Goal: Task Accomplishment & Management: Use online tool/utility

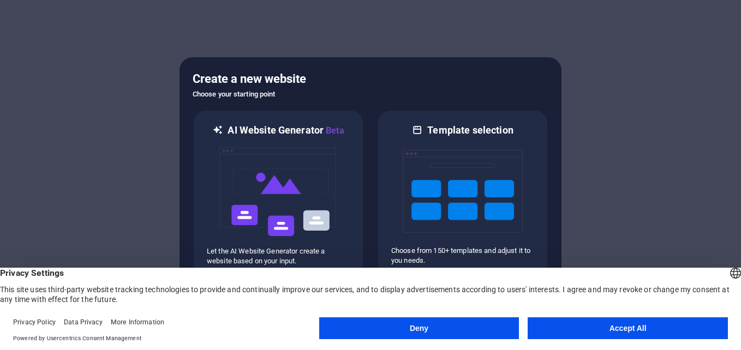
click at [458, 333] on button "Deny" at bounding box center [419, 329] width 200 height 22
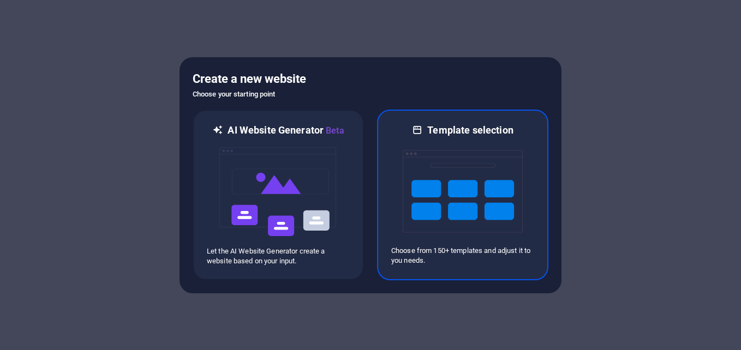
click at [438, 184] on img at bounding box center [463, 191] width 120 height 109
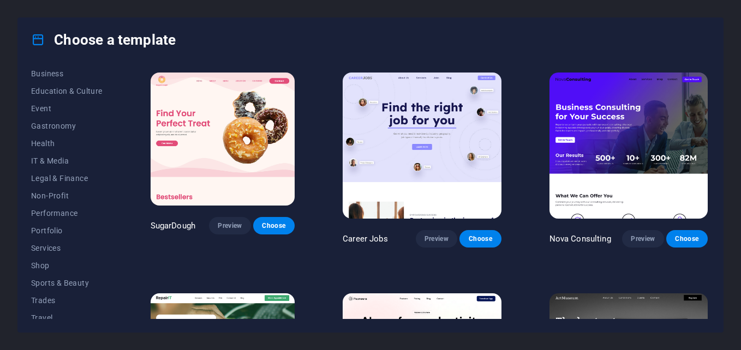
scroll to position [205, 0]
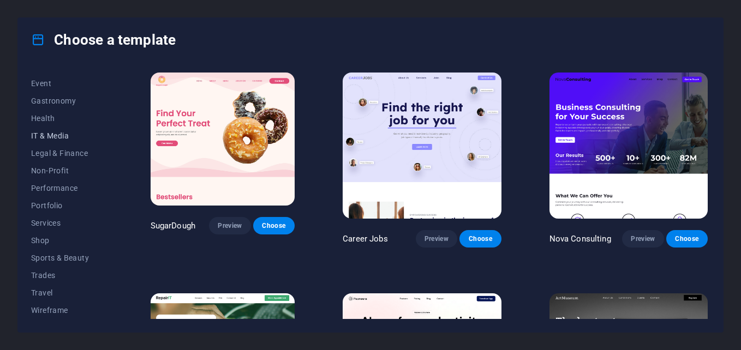
click at [52, 133] on span "IT & Media" at bounding box center [66, 136] width 71 height 9
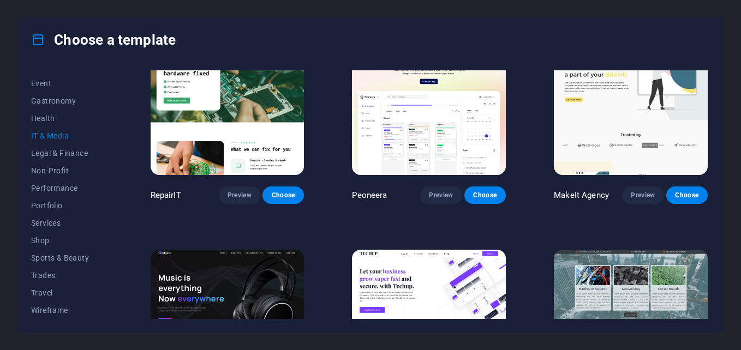
scroll to position [0, 0]
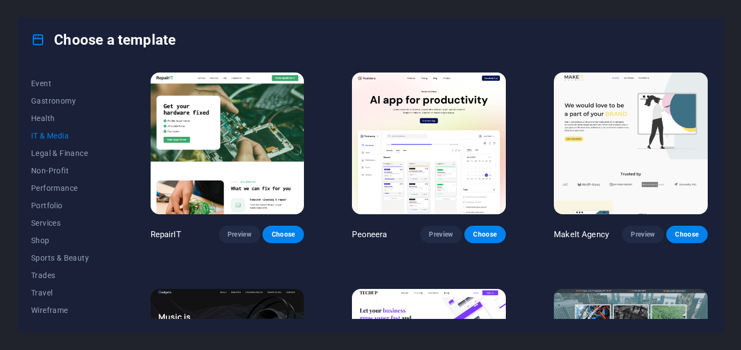
click at [57, 137] on span "IT & Media" at bounding box center [66, 136] width 71 height 9
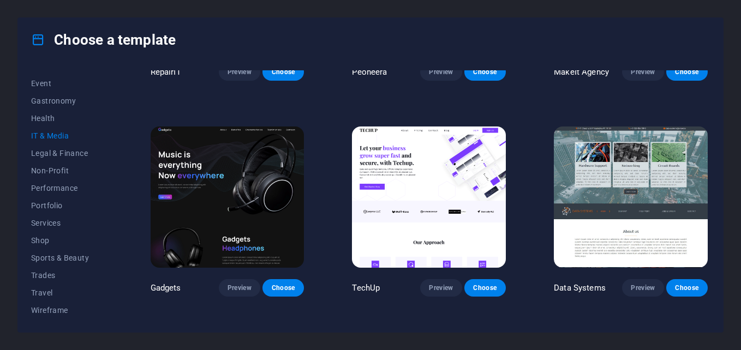
scroll to position [303, 0]
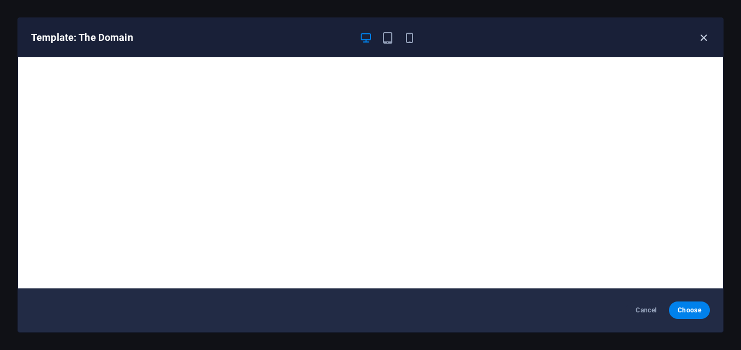
click at [706, 38] on icon "button" at bounding box center [703, 38] width 13 height 13
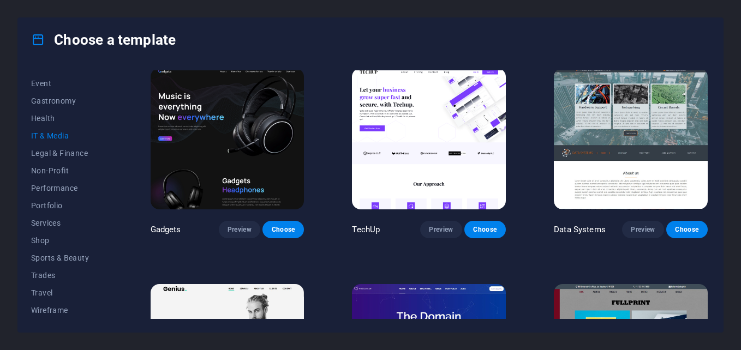
scroll to position [207, 0]
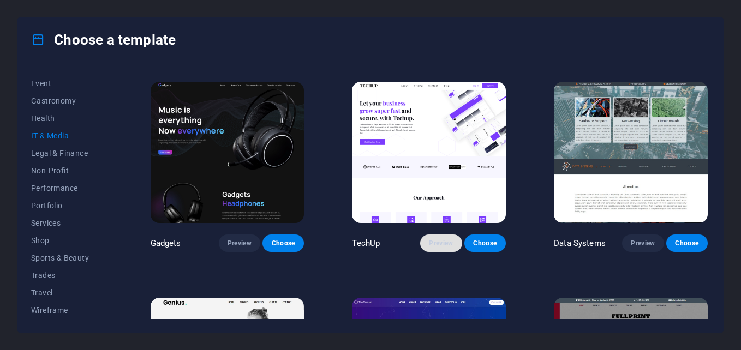
click at [437, 241] on span "Preview" at bounding box center [441, 243] width 24 height 9
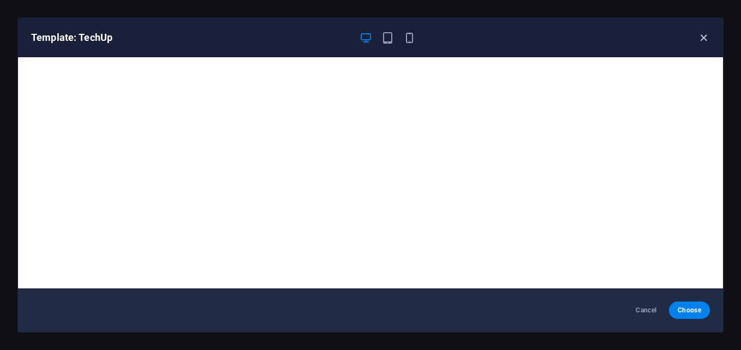
click at [702, 33] on icon "button" at bounding box center [703, 38] width 13 height 13
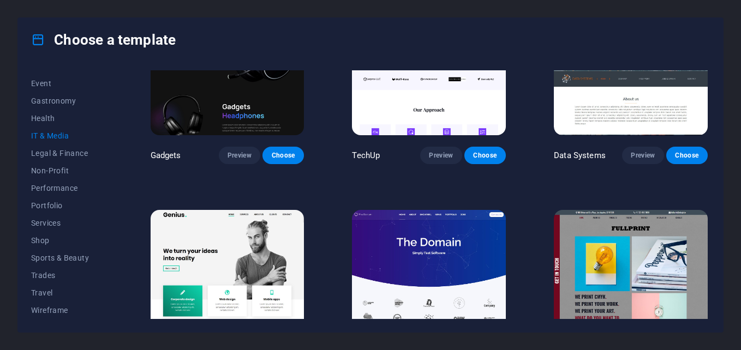
scroll to position [303, 0]
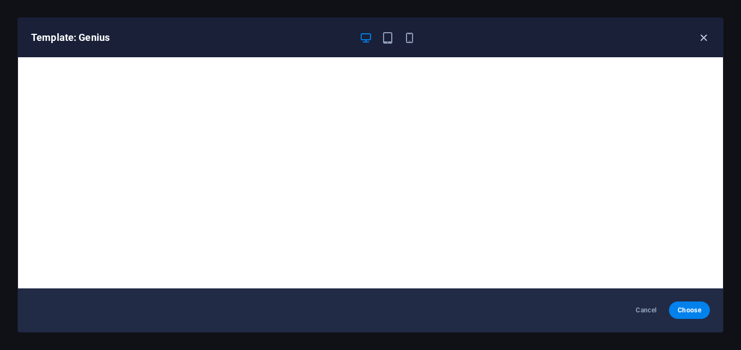
click at [703, 38] on icon "button" at bounding box center [703, 38] width 13 height 13
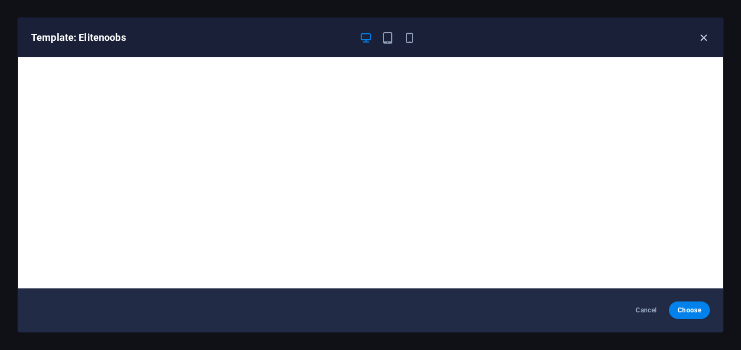
click at [704, 38] on icon "button" at bounding box center [703, 38] width 13 height 13
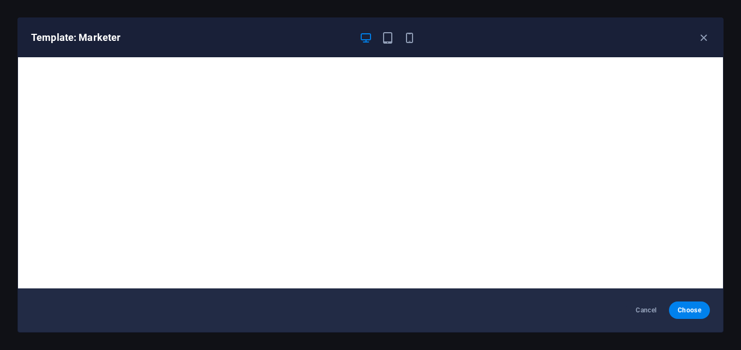
click at [706, 30] on div "Template: Marketer" at bounding box center [370, 37] width 705 height 39
click at [704, 35] on icon "button" at bounding box center [703, 38] width 13 height 13
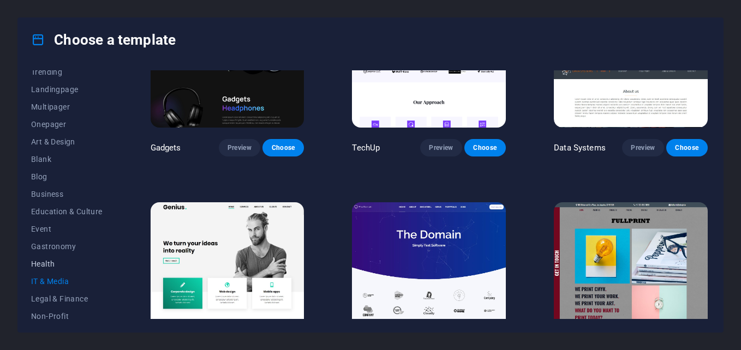
scroll to position [0, 0]
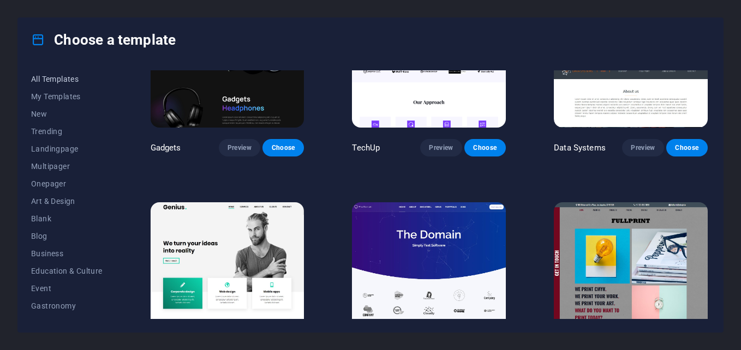
click at [58, 75] on span "All Templates" at bounding box center [66, 79] width 71 height 9
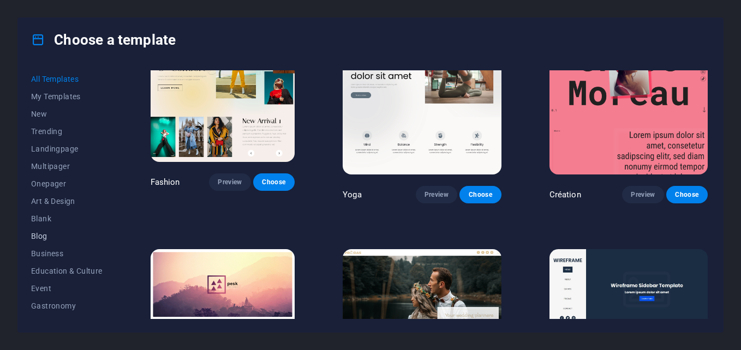
scroll to position [205, 0]
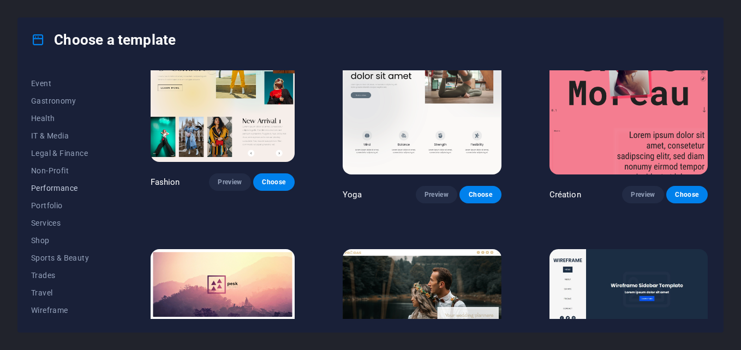
click at [87, 187] on span "Performance" at bounding box center [66, 188] width 71 height 9
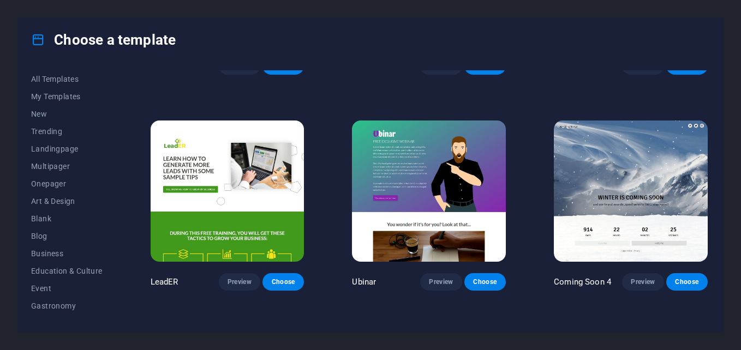
scroll to position [818, 0]
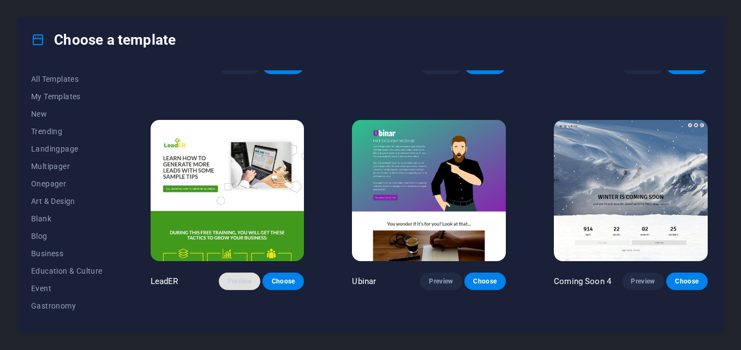
click at [242, 280] on button "Preview" at bounding box center [239, 281] width 41 height 17
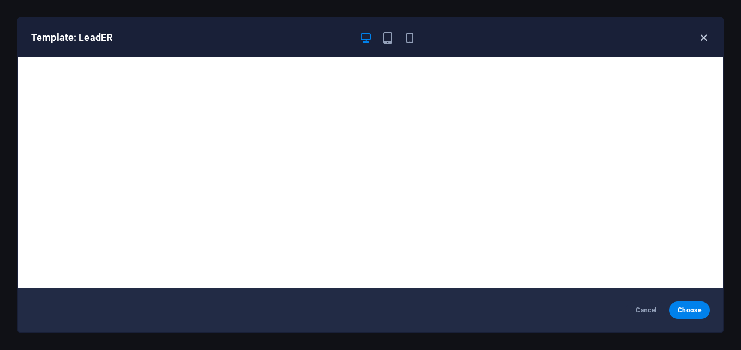
click at [703, 34] on icon "button" at bounding box center [703, 38] width 13 height 13
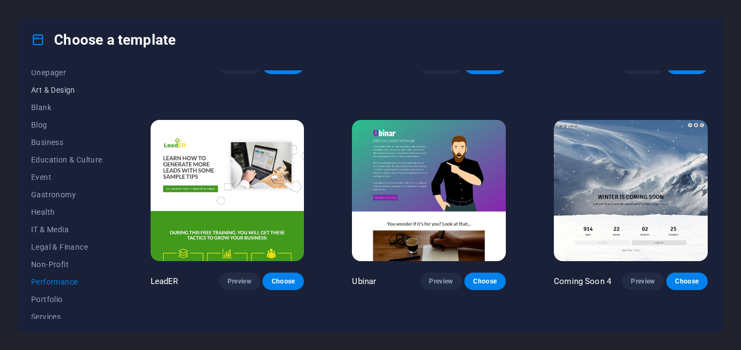
scroll to position [112, 0]
click at [49, 230] on span "IT & Media" at bounding box center [66, 229] width 71 height 9
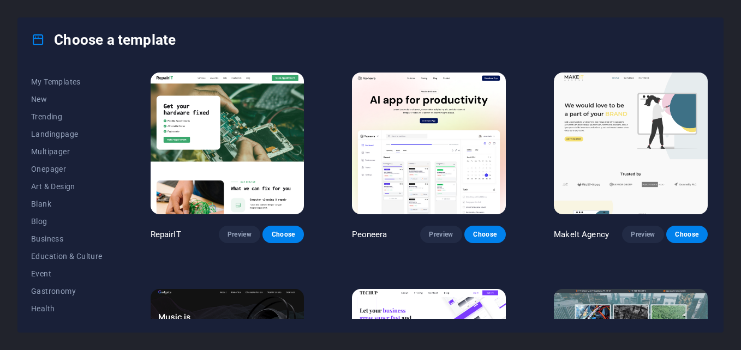
scroll to position [0, 0]
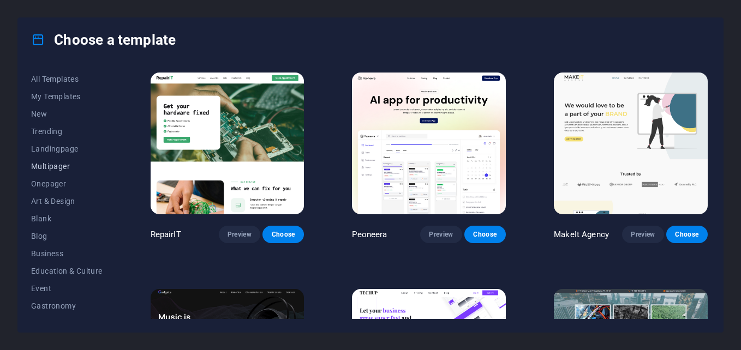
click at [56, 170] on span "Multipager" at bounding box center [66, 166] width 71 height 9
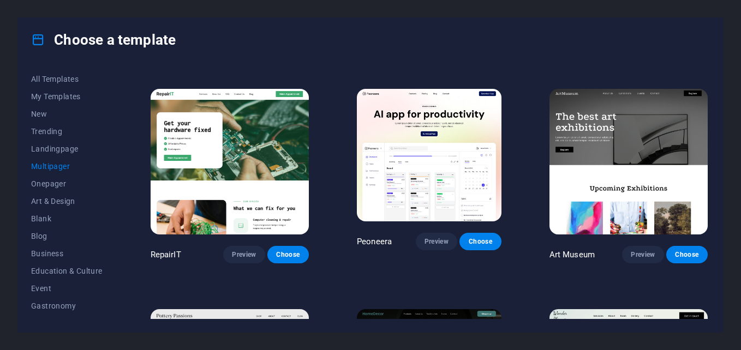
scroll to position [205, 0]
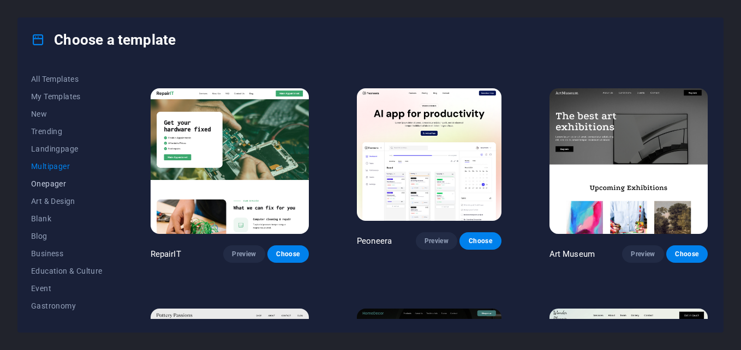
click at [53, 185] on span "Onepager" at bounding box center [66, 184] width 71 height 9
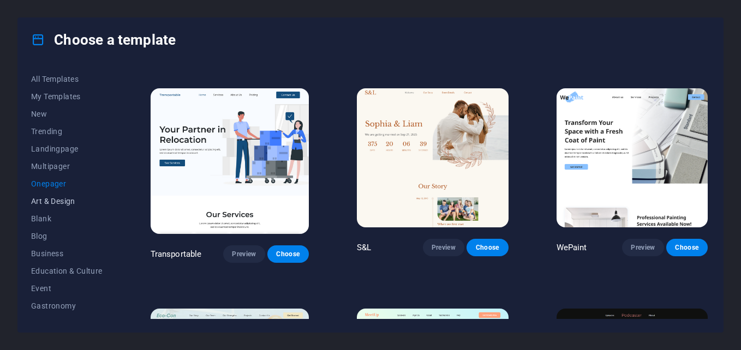
click at [53, 196] on button "Art & Design" at bounding box center [66, 201] width 71 height 17
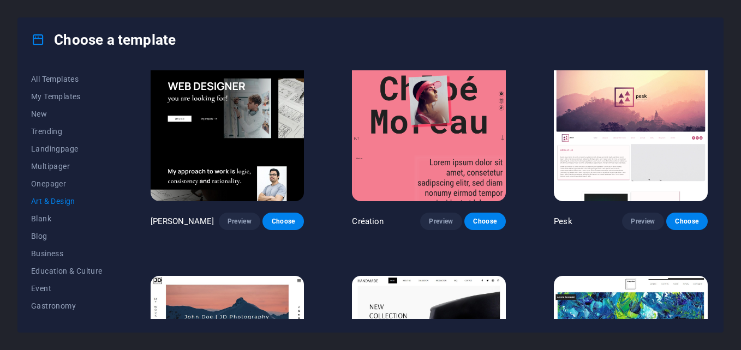
scroll to position [0, 0]
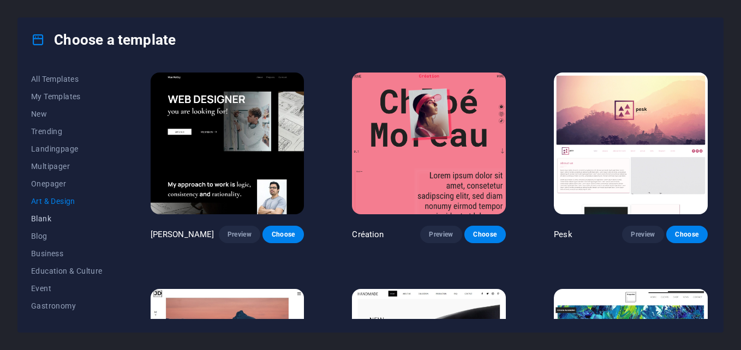
click at [41, 223] on span "Blank" at bounding box center [66, 218] width 71 height 9
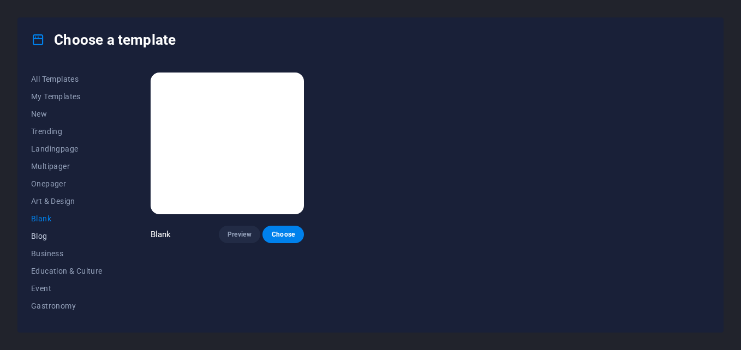
click at [41, 231] on button "Blog" at bounding box center [66, 236] width 71 height 17
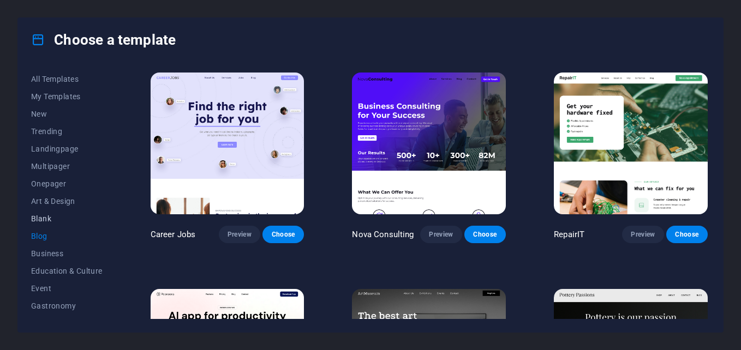
click at [43, 215] on span "Blank" at bounding box center [66, 218] width 71 height 9
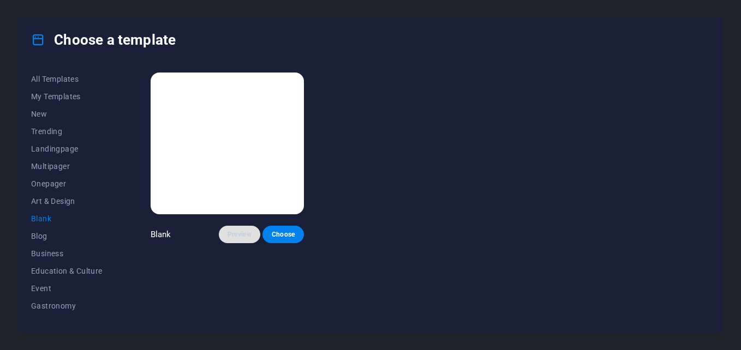
click at [237, 235] on span "Preview" at bounding box center [240, 234] width 24 height 9
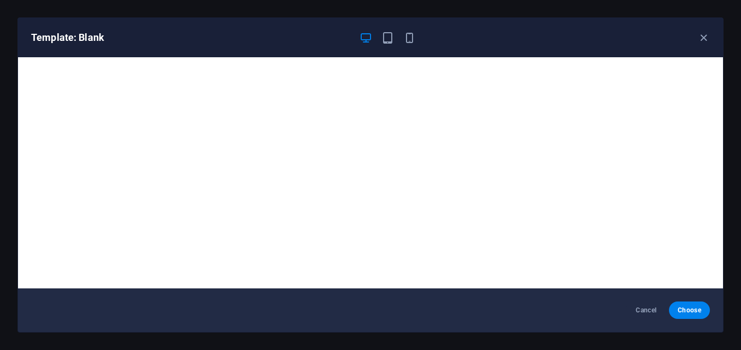
scroll to position [3, 0]
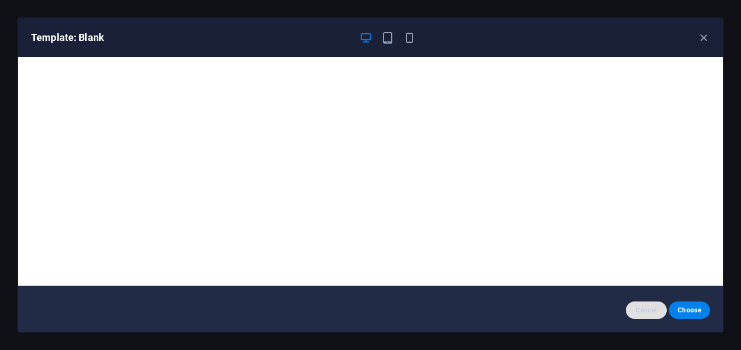
click at [644, 304] on button "Cancel" at bounding box center [646, 310] width 41 height 17
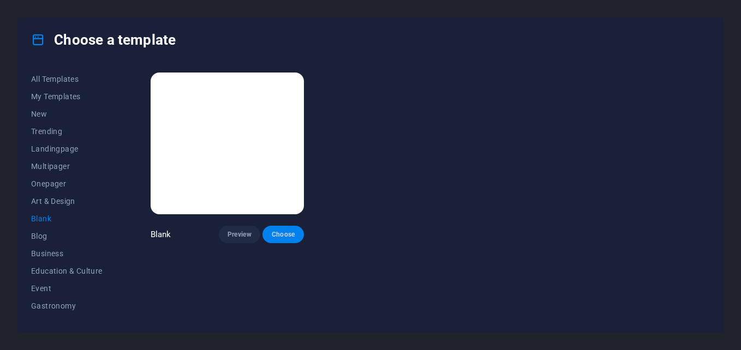
click at [280, 239] on button "Choose" at bounding box center [282, 234] width 41 height 17
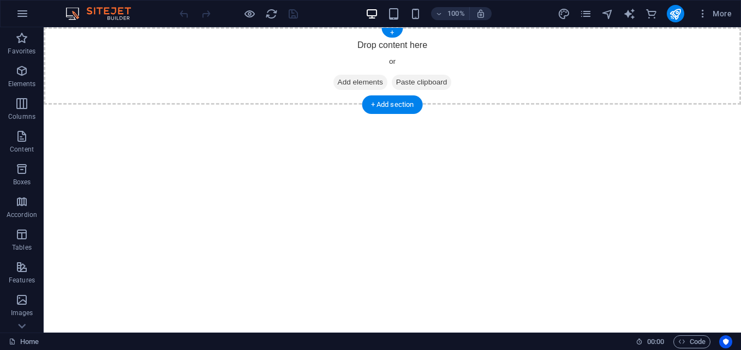
click at [356, 85] on span "Add elements" at bounding box center [360, 82] width 54 height 15
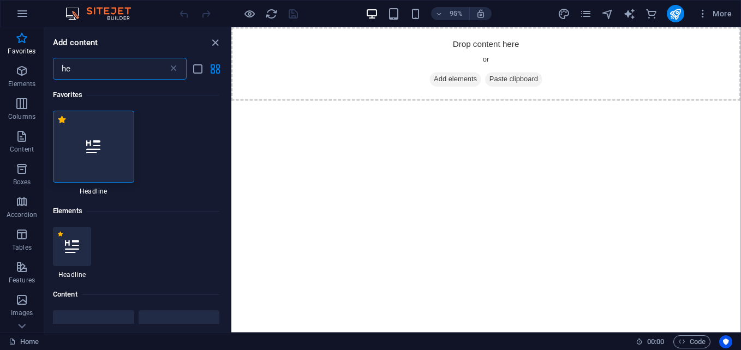
type input "h"
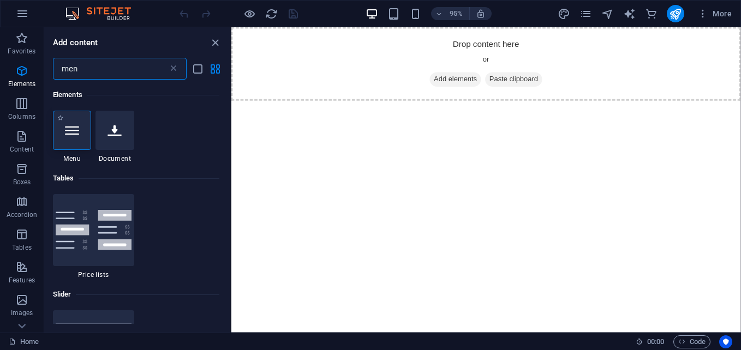
type input "men"
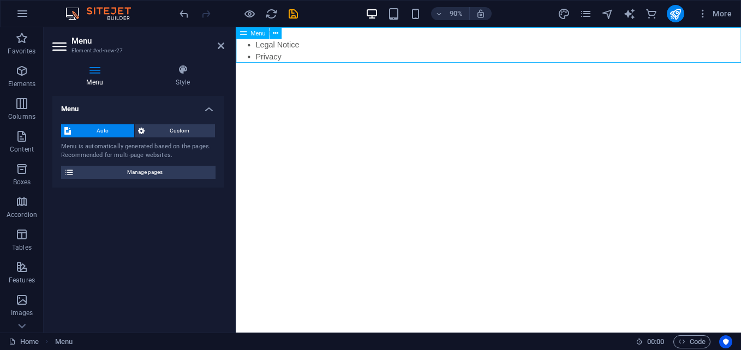
click at [248, 33] on div "Menu" at bounding box center [252, 33] width 33 height 12
click at [242, 33] on icon at bounding box center [243, 33] width 7 height 12
click at [171, 128] on span "Custom" at bounding box center [180, 130] width 64 height 13
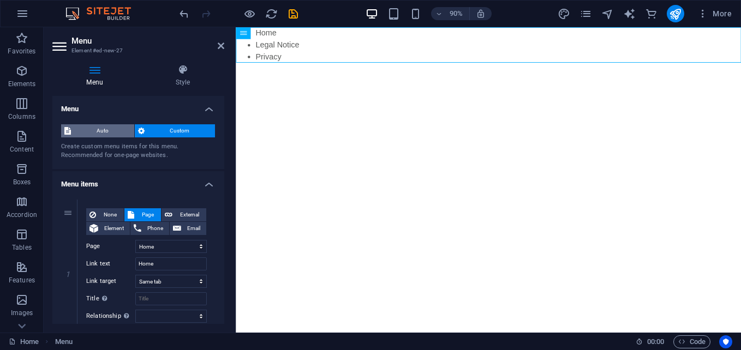
click at [103, 134] on span "Auto" at bounding box center [102, 130] width 57 height 13
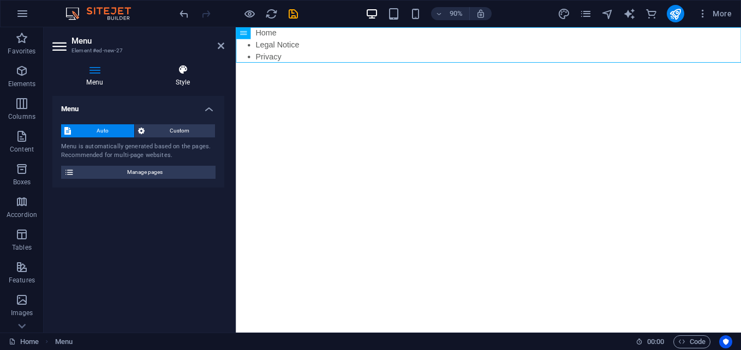
click at [181, 74] on icon at bounding box center [182, 69] width 83 height 11
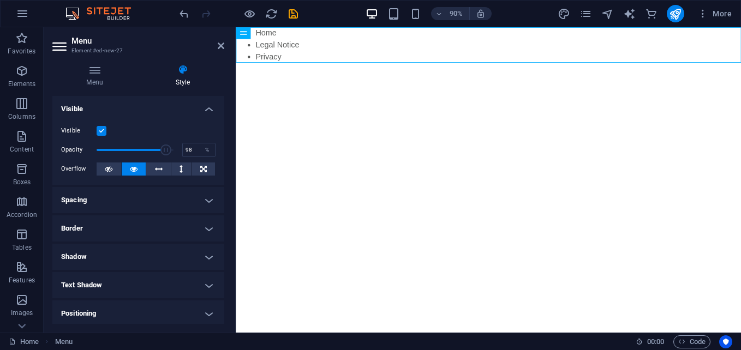
type input "99"
drag, startPoint x: 172, startPoint y: 146, endPoint x: 170, endPoint y: 154, distance: 8.3
click at [170, 154] on span at bounding box center [173, 150] width 11 height 11
click at [88, 72] on icon at bounding box center [94, 69] width 85 height 11
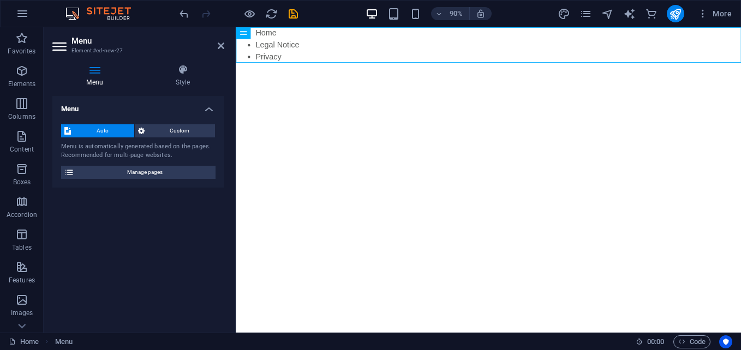
click at [61, 46] on icon at bounding box center [60, 46] width 16 height 17
click at [220, 45] on icon at bounding box center [221, 45] width 7 height 9
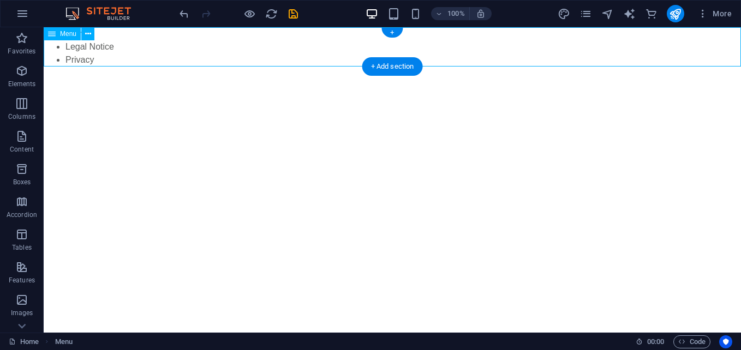
click at [326, 48] on nav "Home Legal Notice Privacy" at bounding box center [392, 46] width 697 height 39
click at [383, 64] on div "+ Add section" at bounding box center [392, 66] width 61 height 19
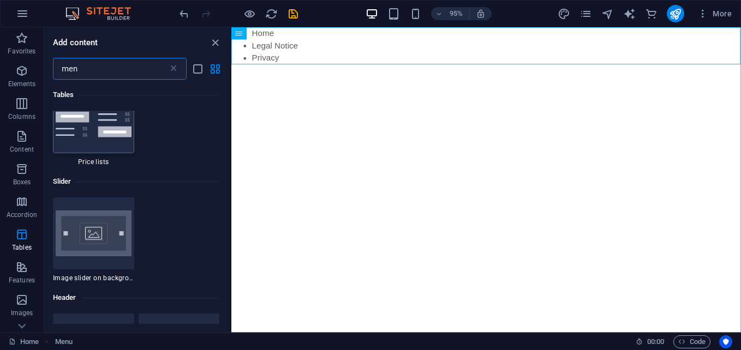
scroll to position [113, 0]
click at [178, 73] on icon at bounding box center [173, 68] width 11 height 11
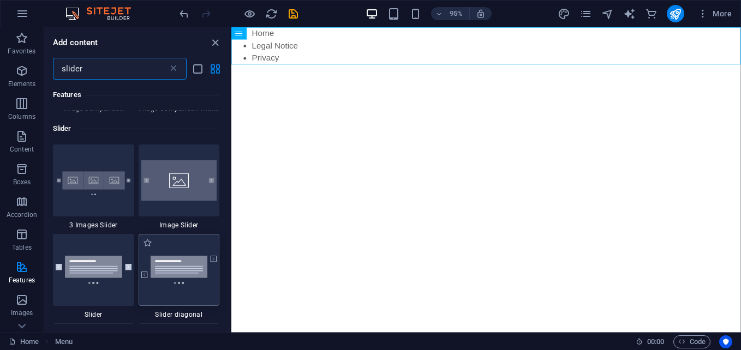
scroll to position [165, 0]
type input "slider"
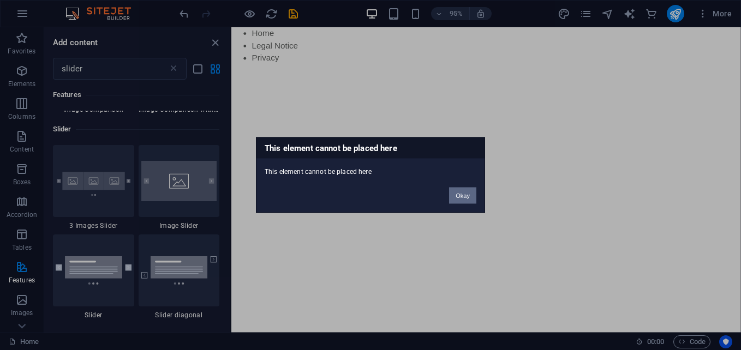
click at [457, 193] on button "Okay" at bounding box center [462, 196] width 27 height 16
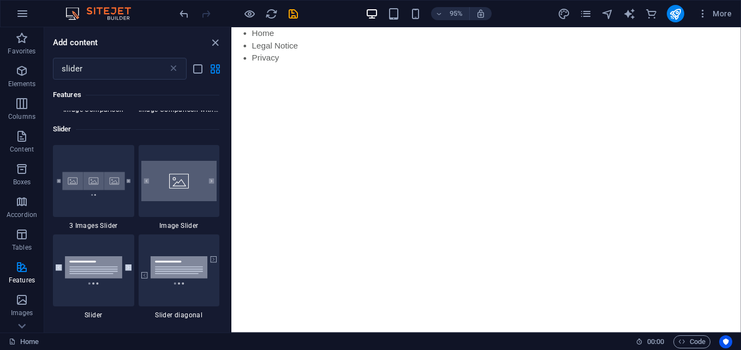
click at [426, 67] on html "Skip to main content Home Legal Notice Privacy" at bounding box center [499, 46] width 536 height 39
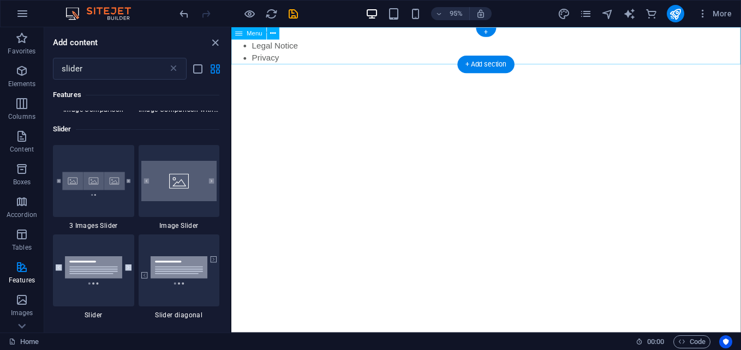
click at [416, 44] on nav "Home Legal Notice Privacy" at bounding box center [499, 46] width 536 height 39
click at [479, 67] on html "Skip to main content Home Legal Notice Privacy" at bounding box center [499, 46] width 536 height 39
click at [380, 67] on html "Skip to main content Home Legal Notice Privacy" at bounding box center [499, 46] width 536 height 39
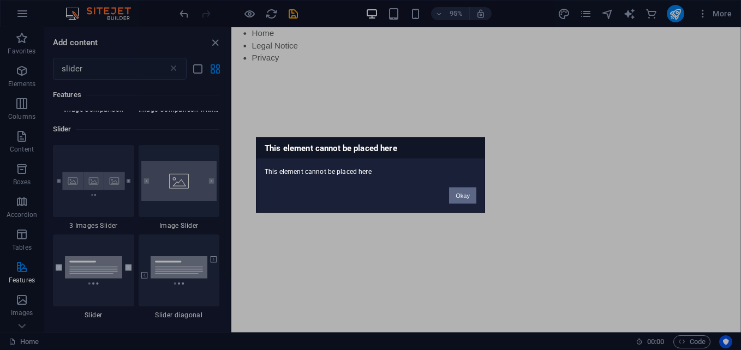
click at [464, 194] on button "Okay" at bounding box center [462, 196] width 27 height 16
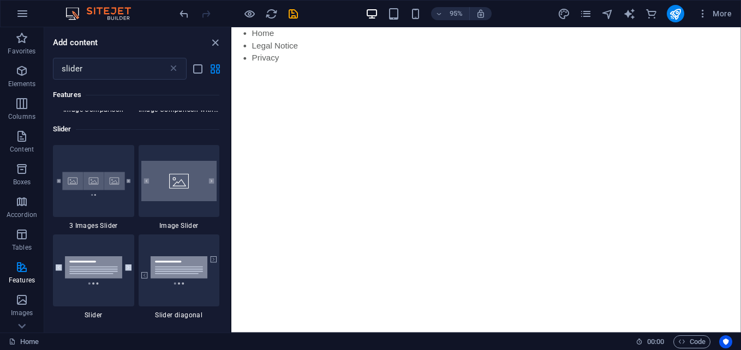
click at [441, 67] on html "Skip to main content Home Legal Notice Privacy" at bounding box center [499, 46] width 536 height 39
click at [385, 67] on html "Skip to main content Home Legal Notice Privacy" at bounding box center [499, 46] width 536 height 39
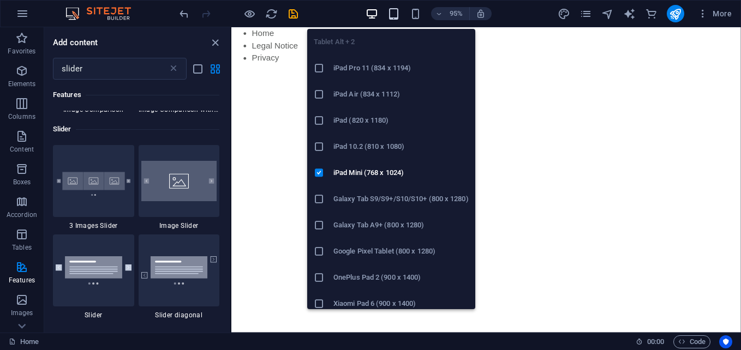
click at [393, 14] on icon "button" at bounding box center [393, 14] width 13 height 13
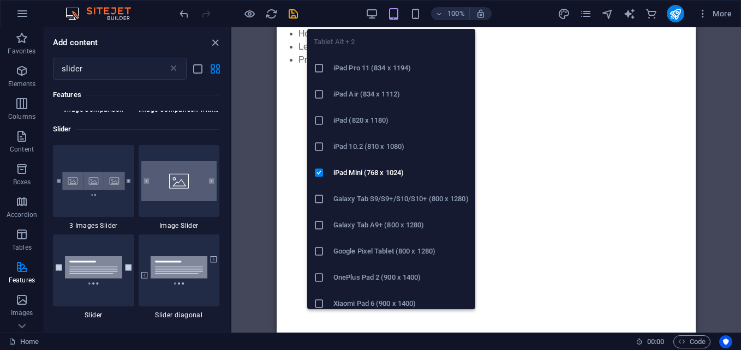
click at [539, 67] on html "Skip to main content Home Legal Notice Privacy" at bounding box center [486, 46] width 419 height 39
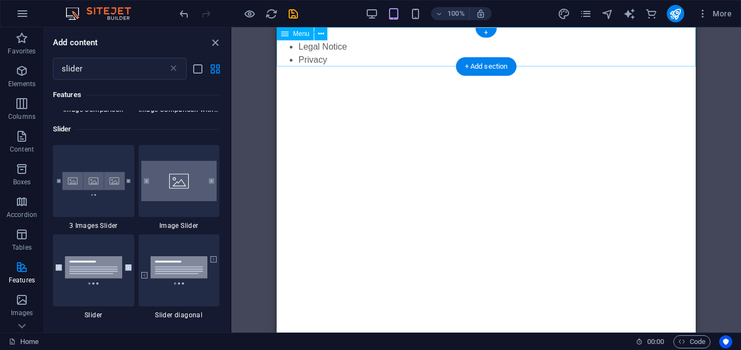
click at [313, 43] on nav "Home Legal Notice Privacy" at bounding box center [486, 46] width 419 height 39
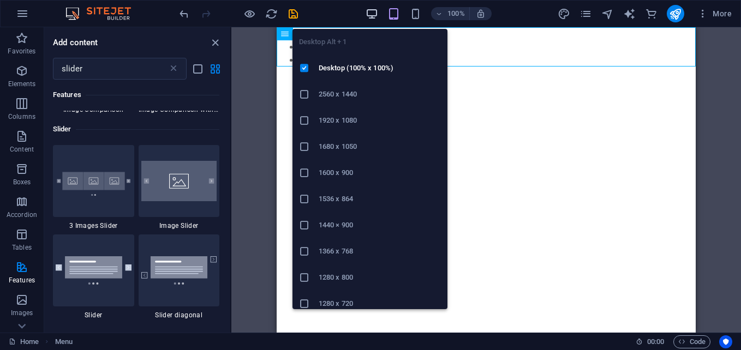
click at [374, 16] on icon "button" at bounding box center [372, 14] width 13 height 13
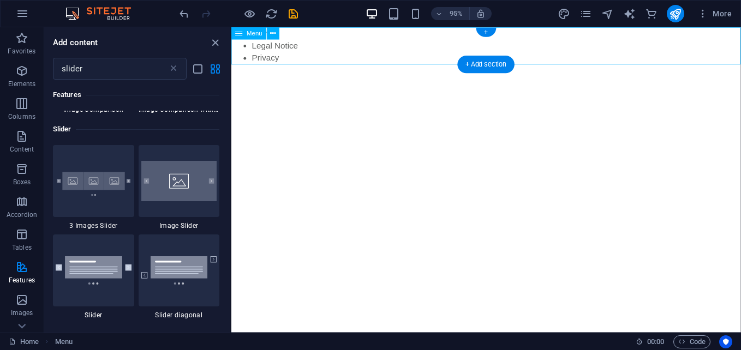
click at [269, 45] on nav "Home Legal Notice Privacy" at bounding box center [499, 46] width 536 height 39
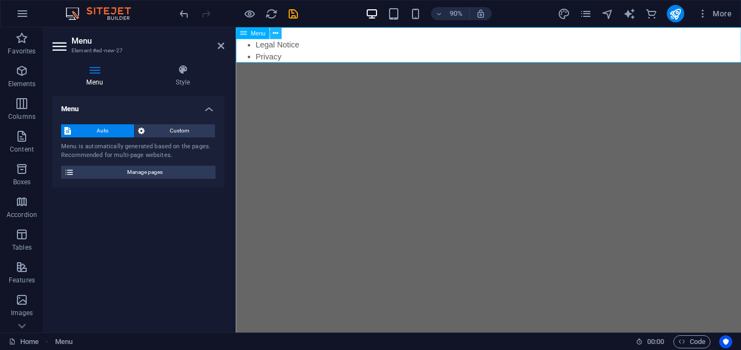
click at [280, 30] on button at bounding box center [276, 33] width 12 height 12
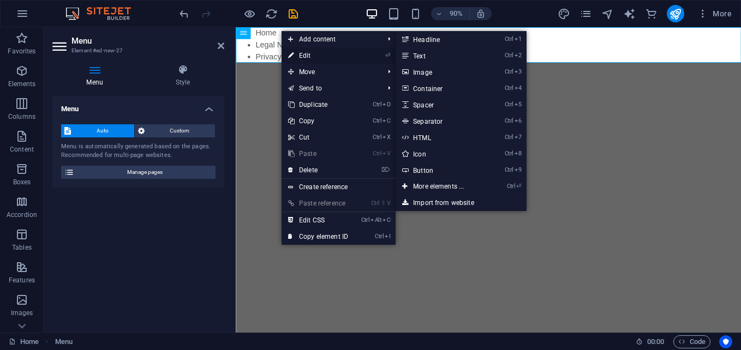
click at [298, 53] on link "⏎ Edit" at bounding box center [318, 55] width 73 height 16
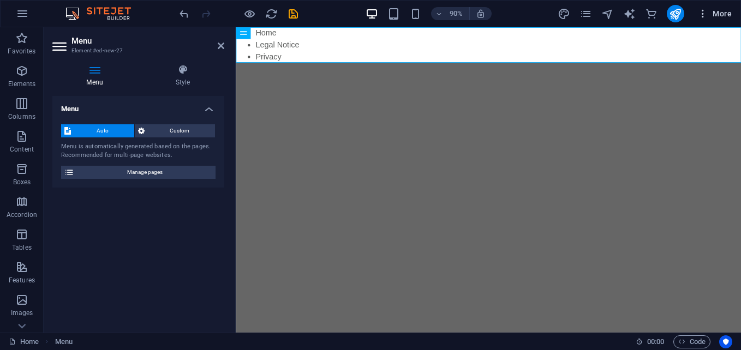
click at [716, 12] on span "More" at bounding box center [714, 13] width 34 height 11
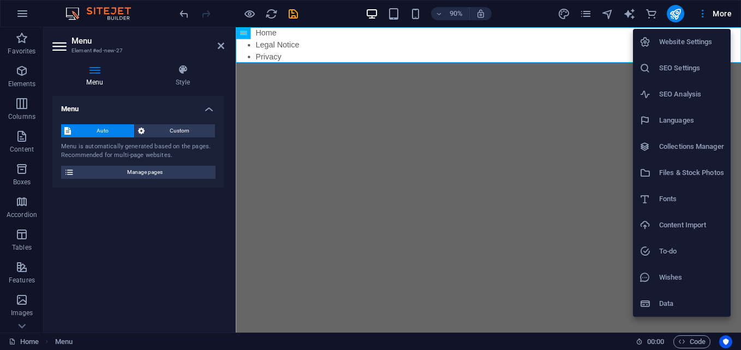
click at [677, 41] on h6 "Website Settings" at bounding box center [691, 41] width 65 height 13
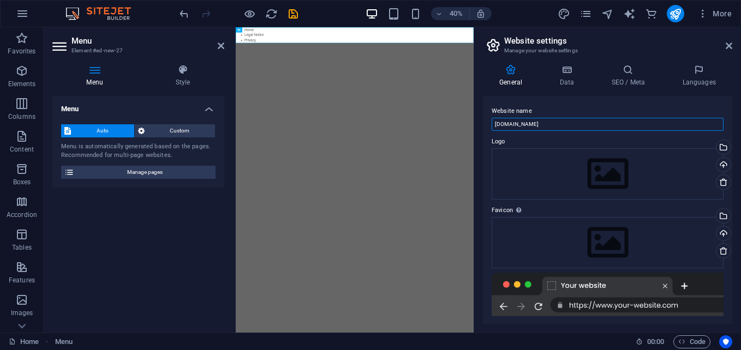
drag, startPoint x: 544, startPoint y: 124, endPoint x: 487, endPoint y: 126, distance: 56.8
click at [487, 126] on div "Website name [DOMAIN_NAME] Logo Drag files here, click to choose files or selec…" at bounding box center [607, 210] width 249 height 228
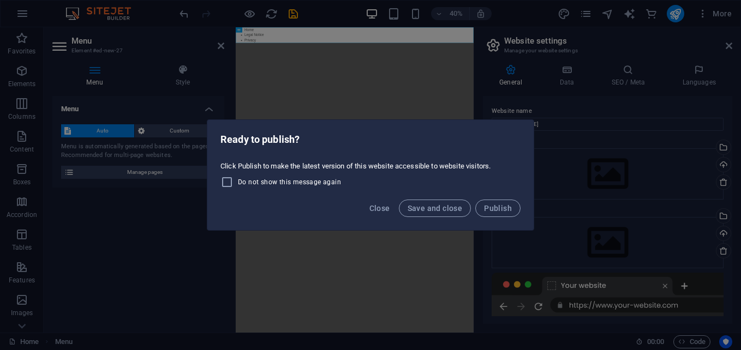
click at [318, 184] on span "Do not show this message again" at bounding box center [289, 182] width 103 height 9
click at [238, 184] on input "Do not show this message again" at bounding box center [228, 182] width 17 height 13
checkbox input "true"
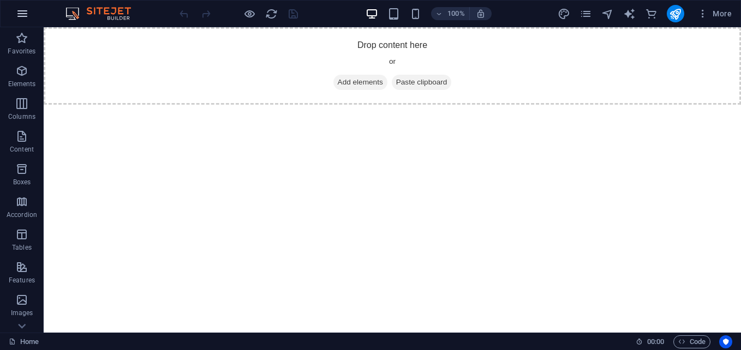
click at [28, 18] on icon "button" at bounding box center [22, 13] width 13 height 13
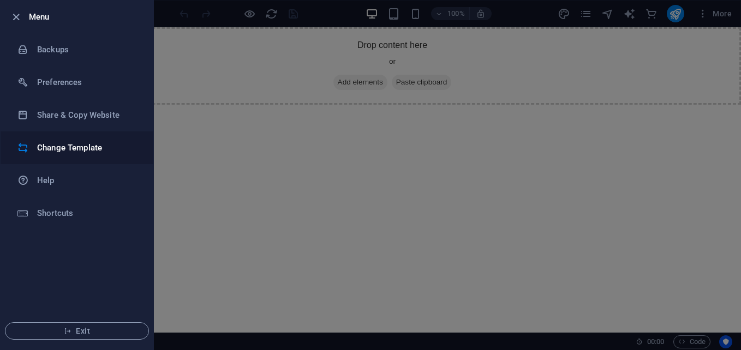
click at [71, 151] on h6 "Change Template" at bounding box center [87, 147] width 101 height 13
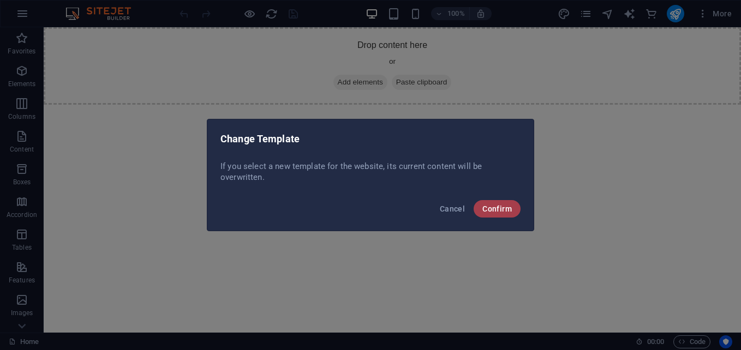
click at [498, 209] on span "Confirm" at bounding box center [496, 209] width 29 height 9
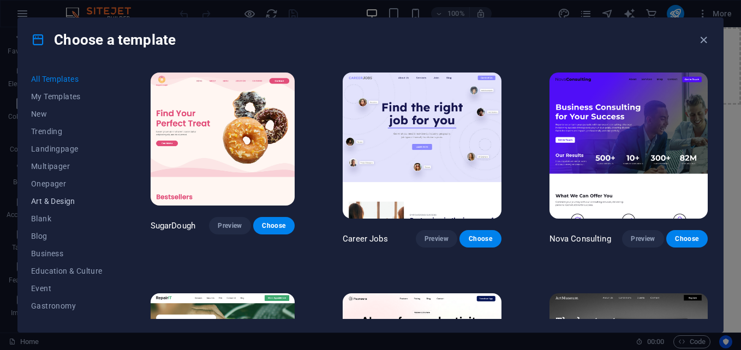
click at [59, 203] on span "Art & Design" at bounding box center [66, 201] width 71 height 9
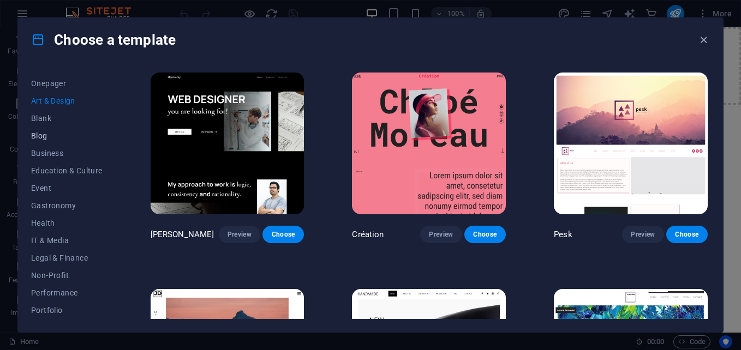
scroll to position [101, 0]
click at [50, 238] on span "IT & Media" at bounding box center [66, 239] width 71 height 9
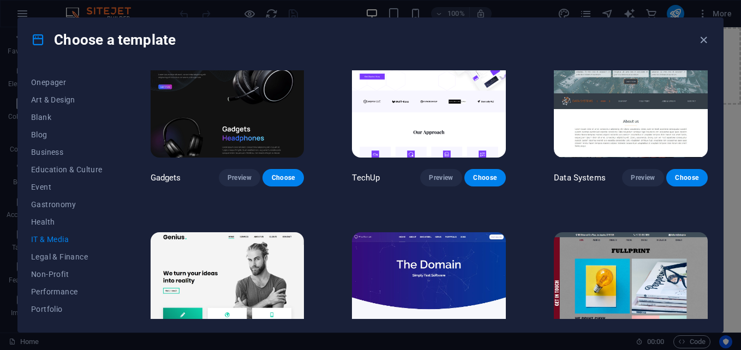
scroll to position [205, 0]
click at [54, 312] on span "Wireframe" at bounding box center [66, 310] width 71 height 9
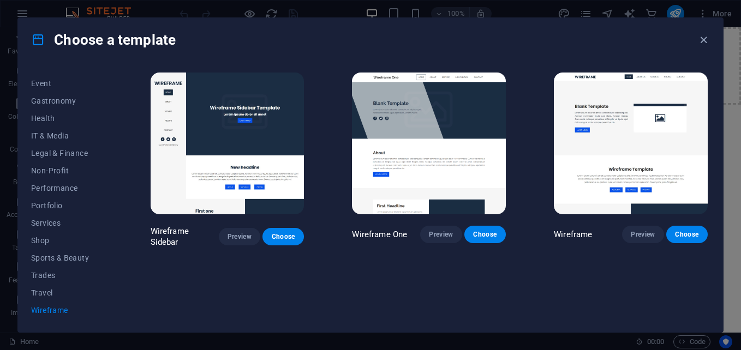
scroll to position [0, 0]
click at [48, 292] on span "Travel" at bounding box center [66, 293] width 71 height 9
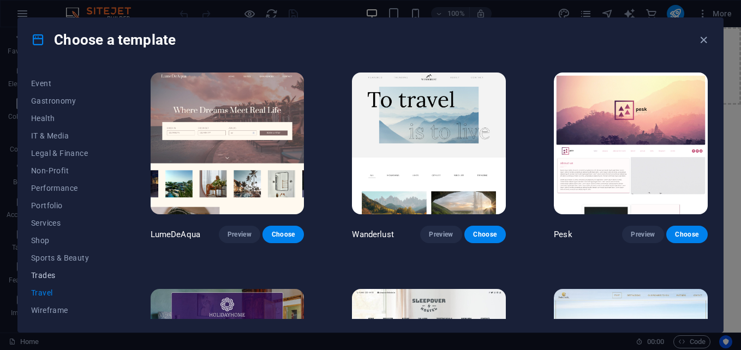
click at [48, 282] on button "Trades" at bounding box center [66, 275] width 71 height 17
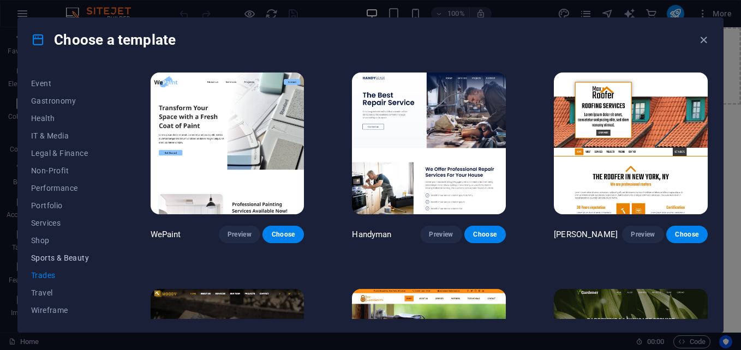
click at [52, 262] on button "Sports & Beauty" at bounding box center [66, 257] width 71 height 17
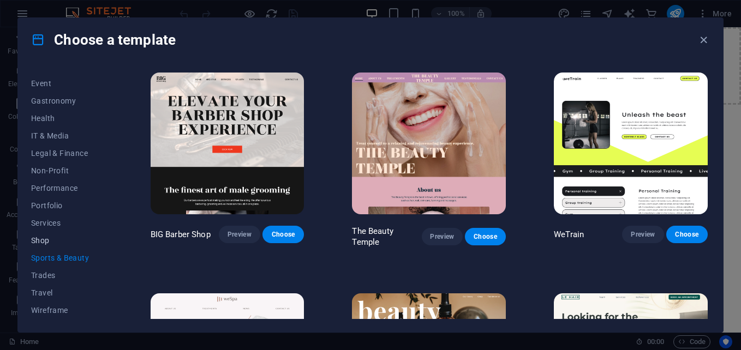
click at [45, 241] on span "Shop" at bounding box center [66, 240] width 71 height 9
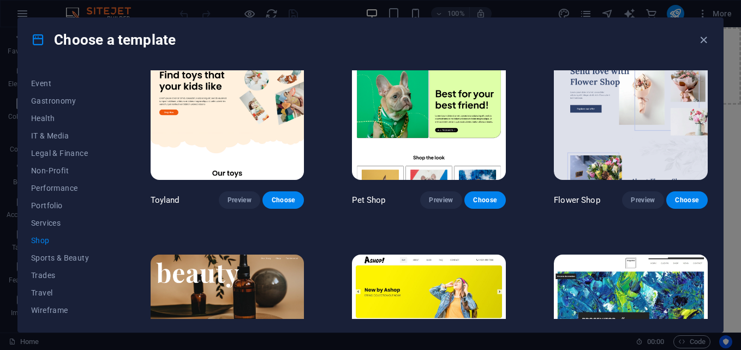
scroll to position [254, 0]
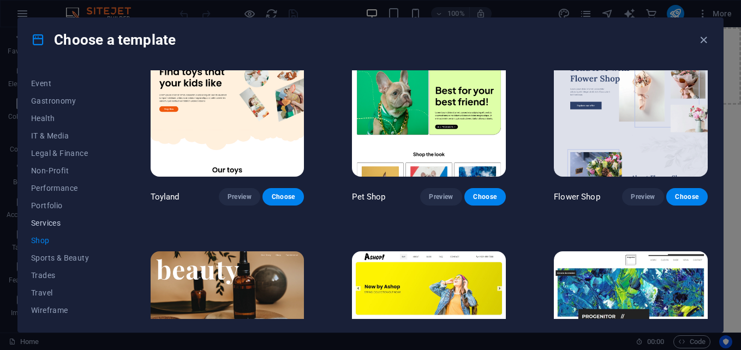
click at [58, 219] on span "Services" at bounding box center [66, 223] width 71 height 9
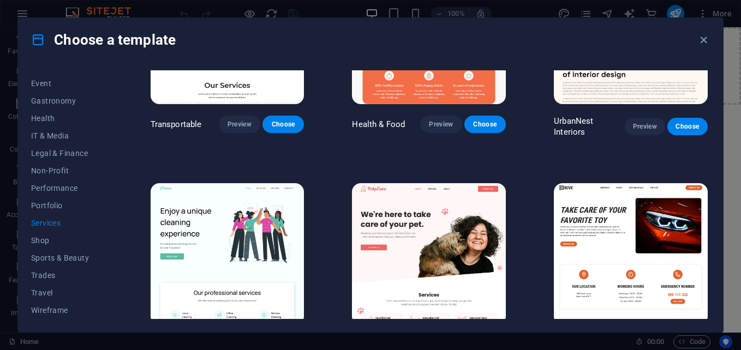
scroll to position [326, 0]
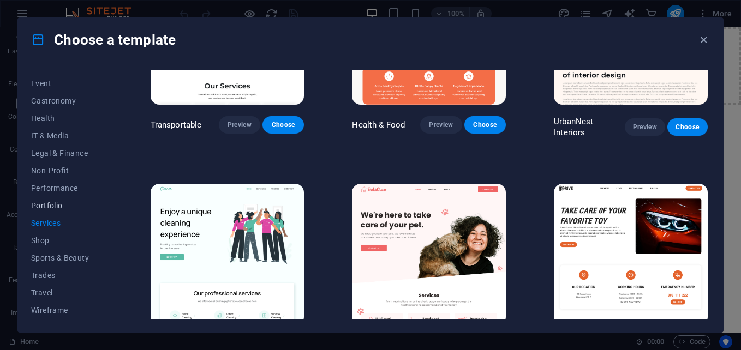
click at [48, 200] on button "Portfolio" at bounding box center [66, 205] width 71 height 17
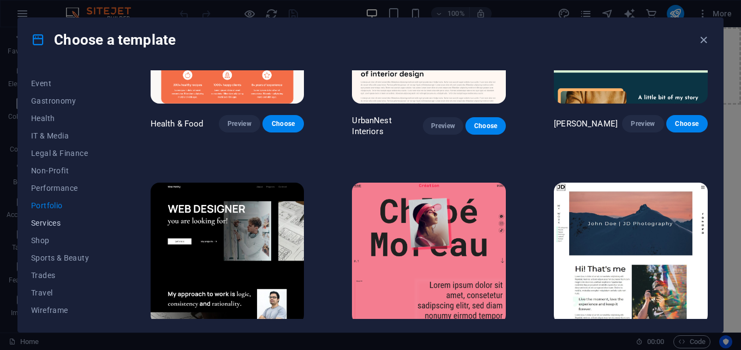
click at [48, 222] on span "Services" at bounding box center [66, 223] width 71 height 9
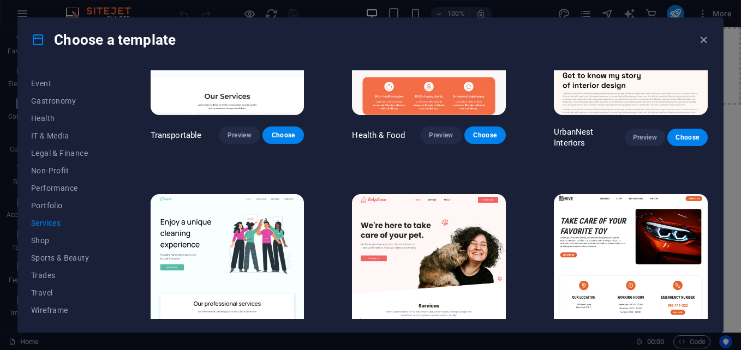
scroll to position [316, 0]
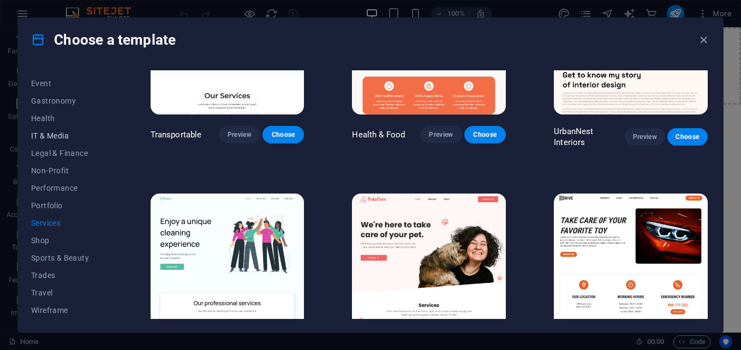
click at [61, 136] on span "IT & Media" at bounding box center [66, 136] width 71 height 9
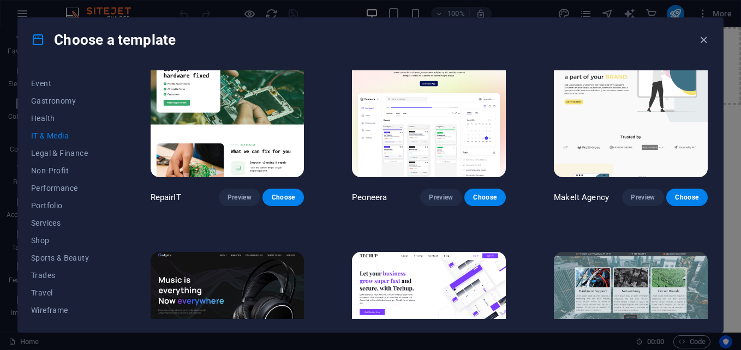
scroll to position [0, 0]
